Goal: Find specific page/section: Find specific page/section

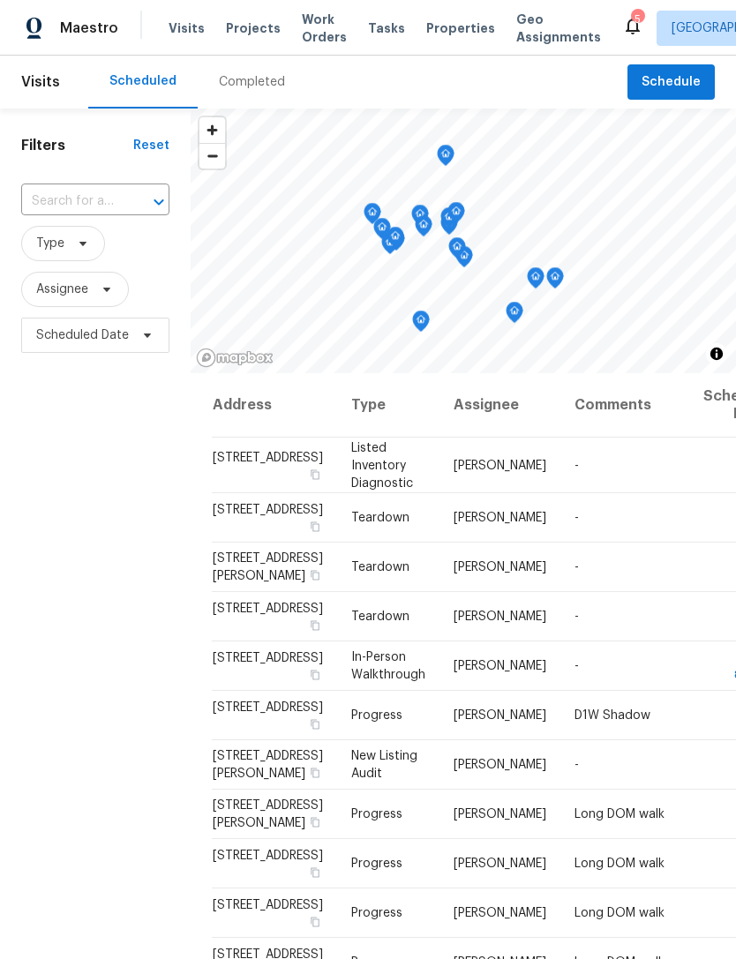
scroll to position [772, 0]
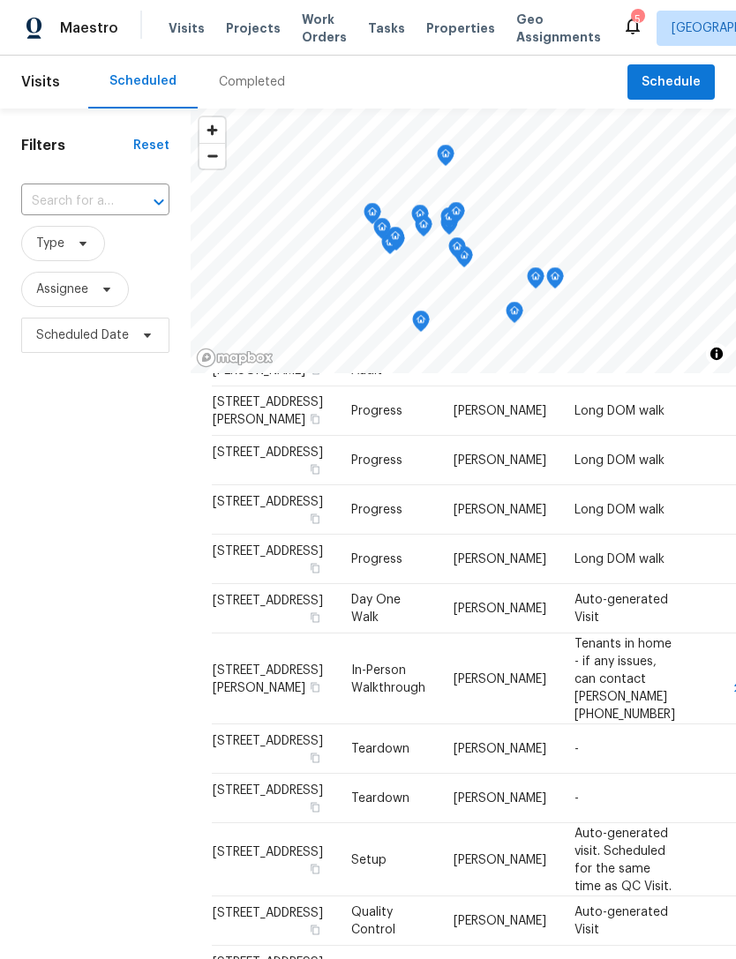
click at [184, 34] on span "Visits" at bounding box center [187, 28] width 36 height 18
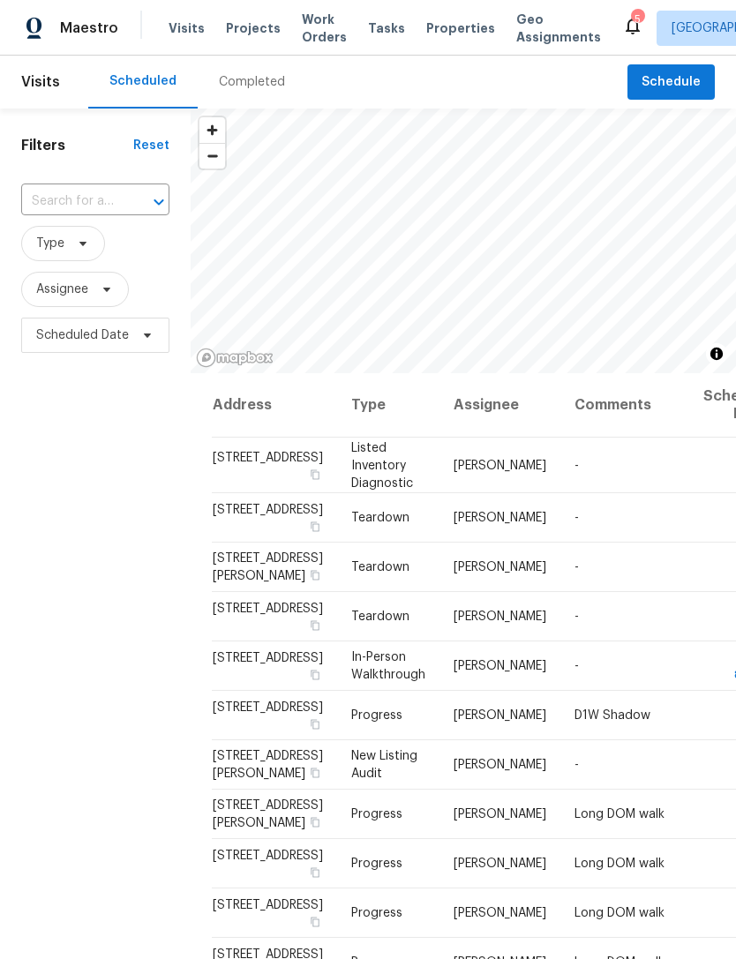
scroll to position [0, 0]
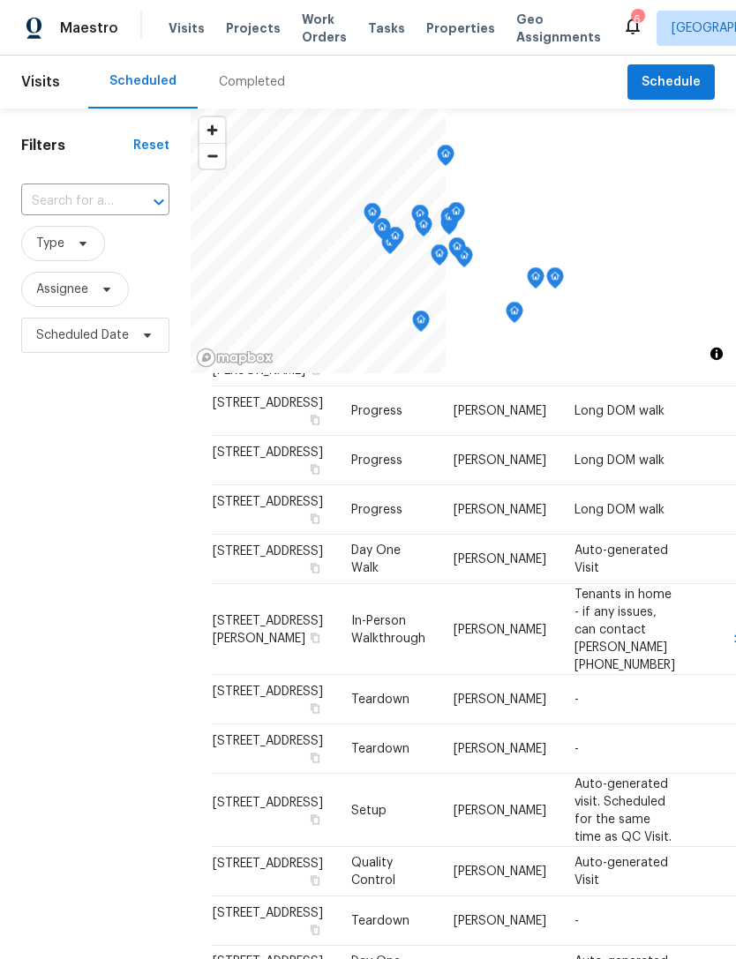
scroll to position [868, 0]
click at [435, 20] on span "Properties" at bounding box center [460, 28] width 69 height 18
